Goal: Consume media (video, audio): Consume media (video, audio)

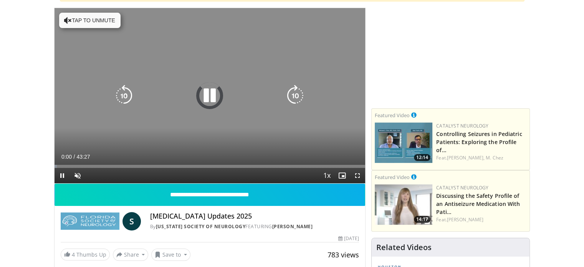
scroll to position [115, 0]
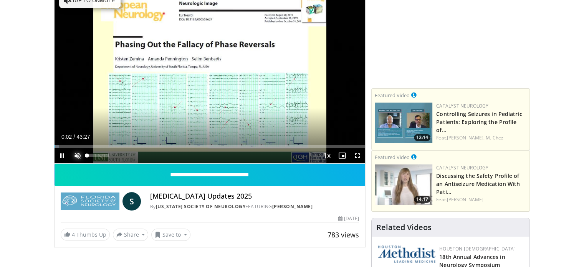
click at [76, 152] on span "Video Player" at bounding box center [77, 155] width 15 height 15
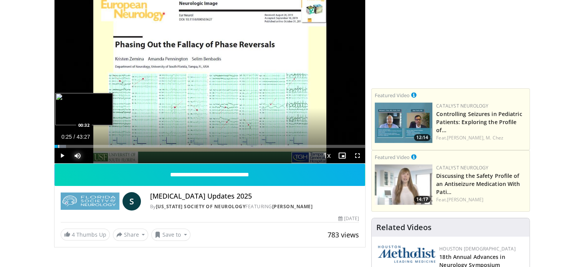
click at [57, 146] on div "Loaded : 3.80% 00:34 00:32" at bounding box center [209, 146] width 311 height 3
click at [60, 145] on div "Progress Bar" at bounding box center [60, 146] width 1 height 3
click at [66, 145] on div "Loaded : 4.22% 00:50 01:42" at bounding box center [209, 146] width 311 height 3
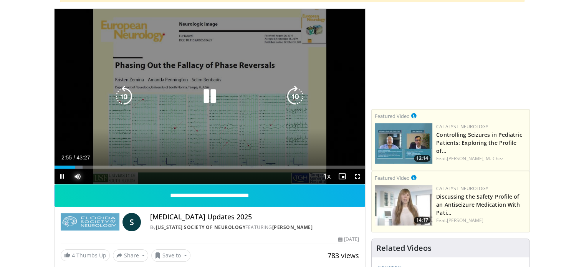
scroll to position [77, 0]
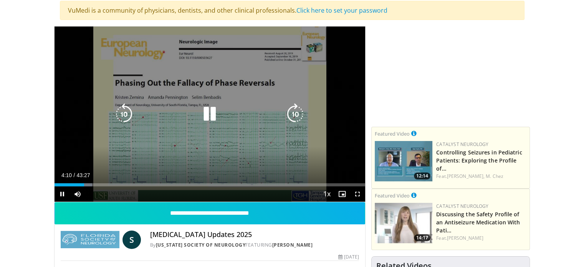
click at [213, 114] on icon "Video Player" at bounding box center [209, 113] width 21 height 21
click at [206, 118] on icon "Video Player" at bounding box center [209, 113] width 21 height 21
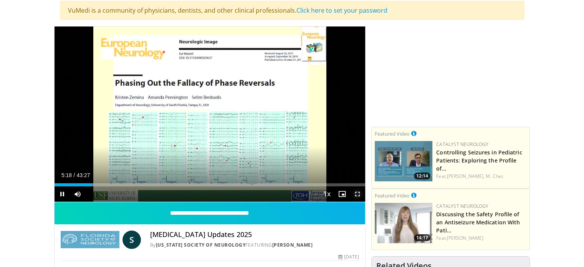
click at [358, 193] on span "Video Player" at bounding box center [357, 193] width 15 height 15
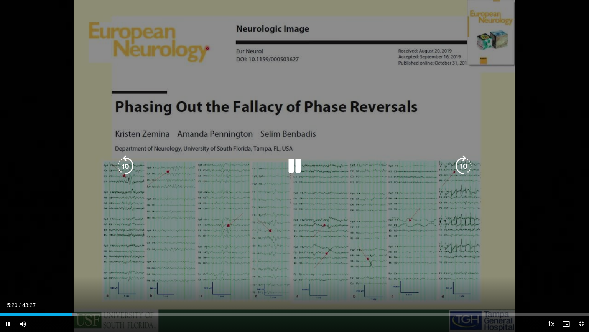
click at [293, 165] on icon "Video Player" at bounding box center [294, 165] width 21 height 21
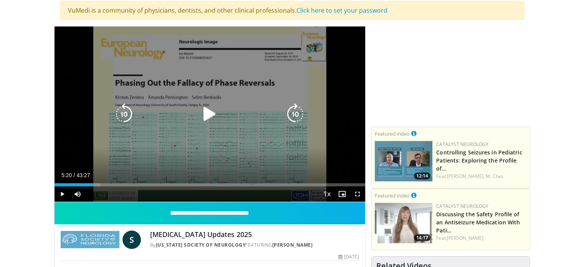
click at [208, 109] on icon "Video Player" at bounding box center [209, 113] width 21 height 21
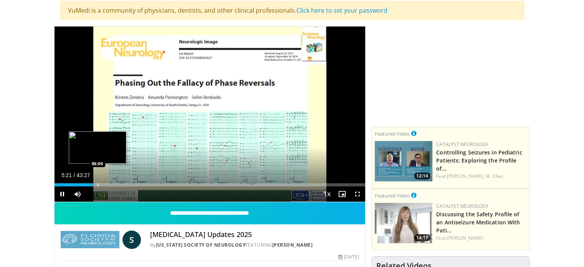
click at [97, 185] on div "Progress Bar" at bounding box center [97, 184] width 1 height 3
click at [106, 184] on div "Progress Bar" at bounding box center [106, 184] width 1 height 3
click at [112, 184] on div "Progress Bar" at bounding box center [112, 184] width 1 height 3
click at [117, 184] on div "Progress Bar" at bounding box center [117, 184] width 1 height 3
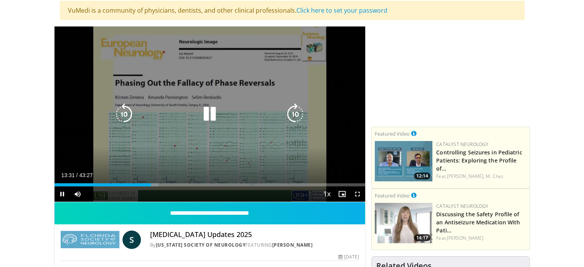
click at [210, 114] on icon "Video Player" at bounding box center [209, 113] width 21 height 21
click at [209, 114] on icon "Video Player" at bounding box center [209, 113] width 21 height 21
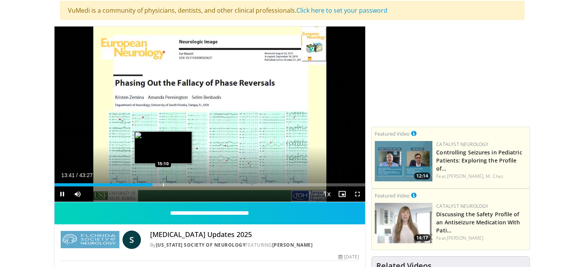
click at [163, 184] on div "Progress Bar" at bounding box center [163, 184] width 1 height 3
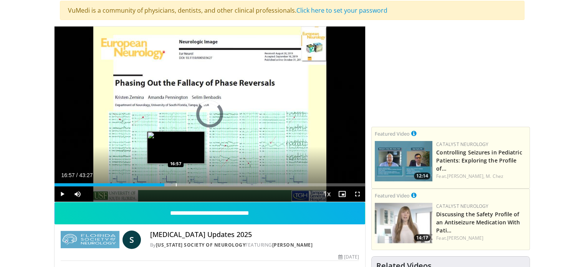
click at [176, 183] on div "Progress Bar" at bounding box center [176, 184] width 1 height 3
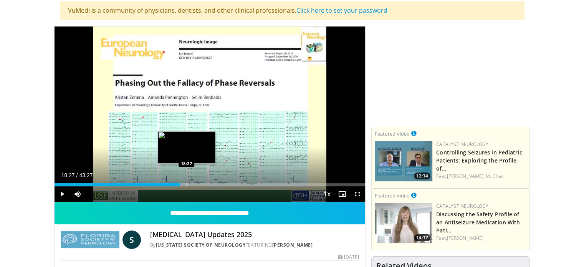
click at [186, 183] on div "Progress Bar" at bounding box center [186, 184] width 1 height 3
click at [196, 183] on div "Progress Bar" at bounding box center [196, 184] width 1 height 3
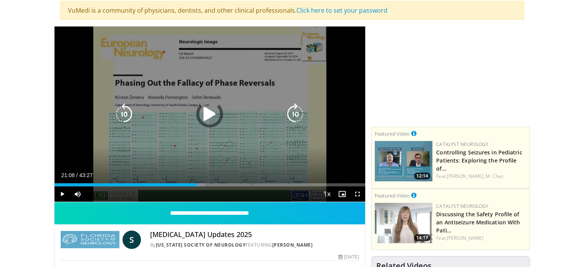
click at [206, 182] on div "Loaded : 48.32% 21:08 21:11" at bounding box center [209, 182] width 311 height 7
click at [358, 192] on span "Video Player" at bounding box center [357, 193] width 15 height 15
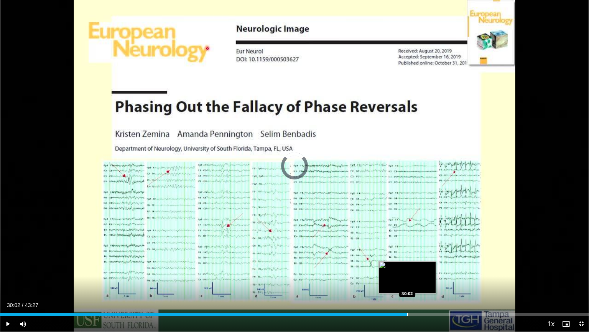
click at [408, 266] on div "Loaded : 66.97% 30:02 30:02" at bounding box center [294, 312] width 589 height 7
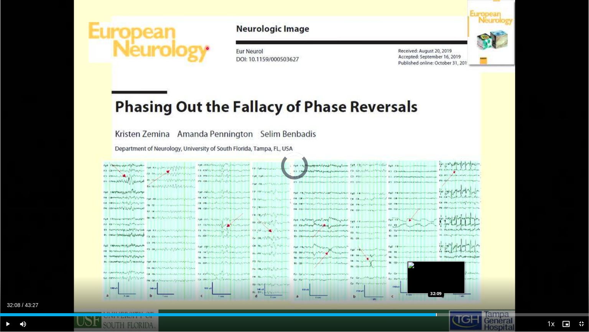
click at [436, 266] on div "Loaded : 71.73% 32:08 32:09" at bounding box center [294, 314] width 589 height 3
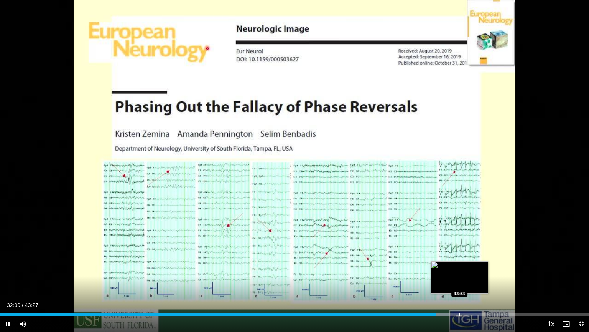
click at [460, 266] on div "Progress Bar" at bounding box center [460, 314] width 1 height 3
